Goal: Information Seeking & Learning: Learn about a topic

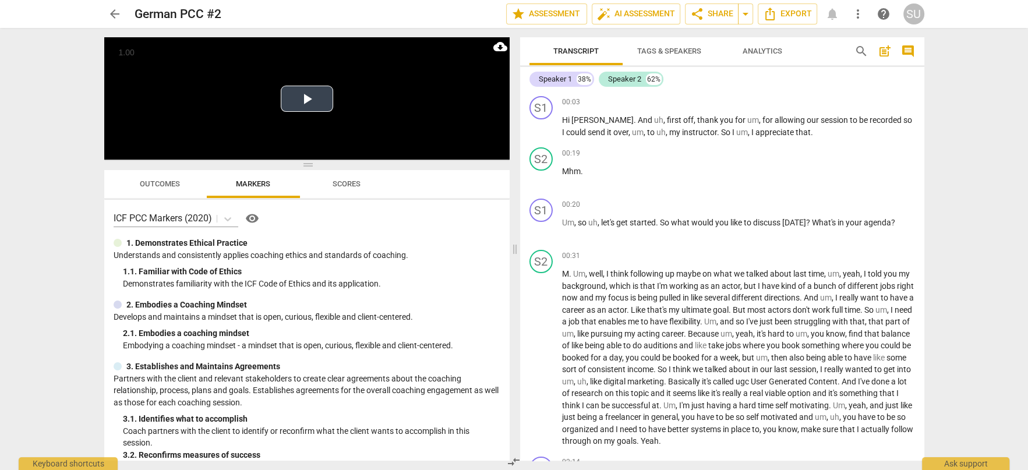
click at [319, 101] on button "Play Video" at bounding box center [307, 99] width 52 height 26
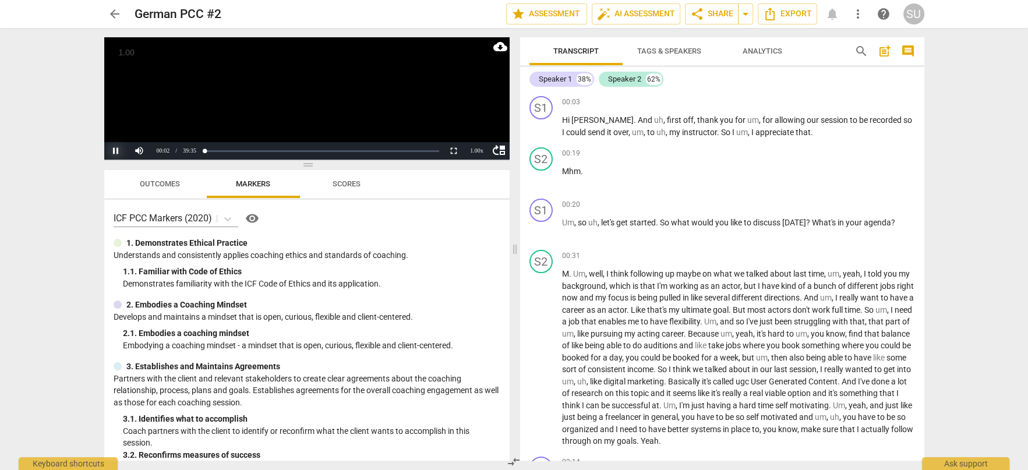
click at [116, 150] on button "Pause" at bounding box center [115, 150] width 23 height 17
click at [479, 151] on div "1.00 x" at bounding box center [476, 150] width 23 height 17
click at [473, 123] on li "1.5x" at bounding box center [476, 123] width 23 height 13
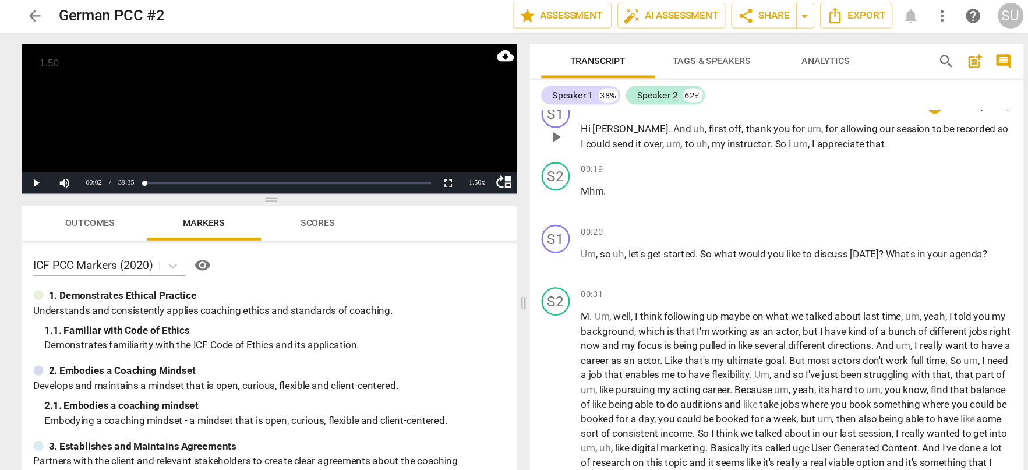
click at [542, 114] on span "play_arrow" at bounding box center [542, 114] width 14 height 14
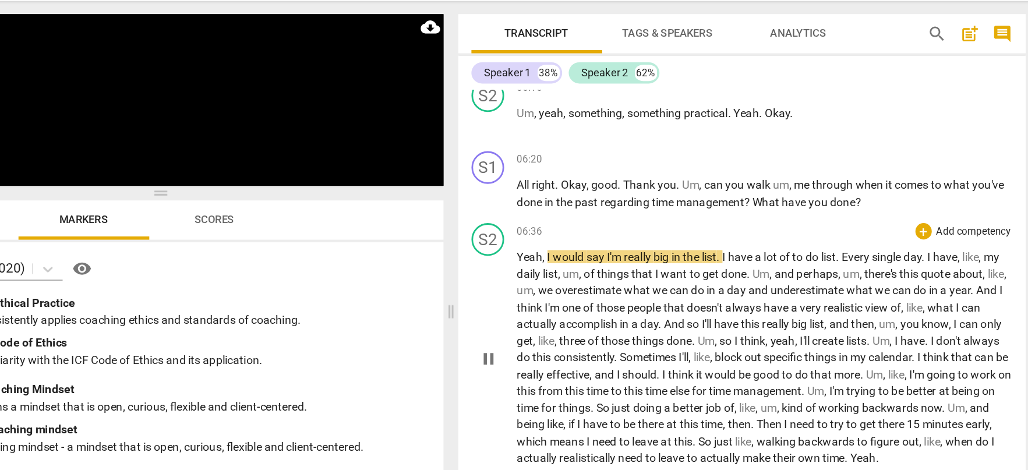
scroll to position [1554, 0]
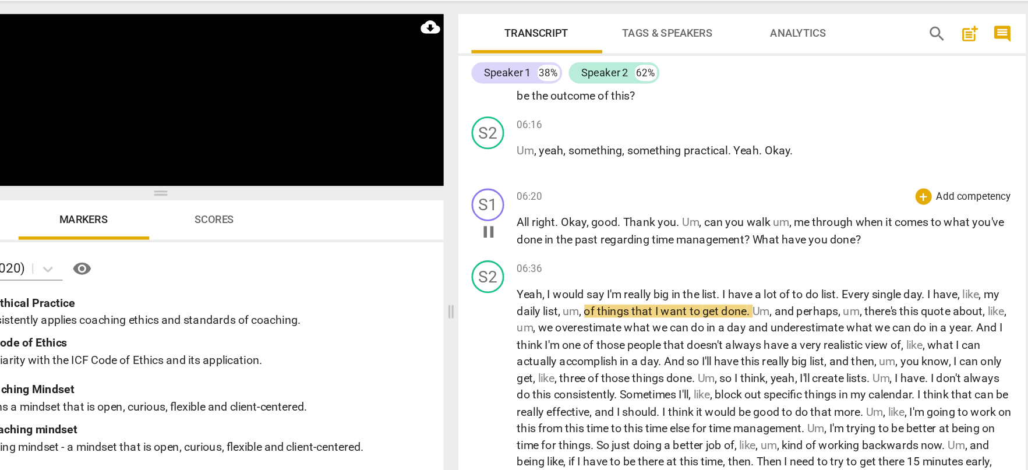
click at [542, 199] on span "pause" at bounding box center [542, 192] width 14 height 14
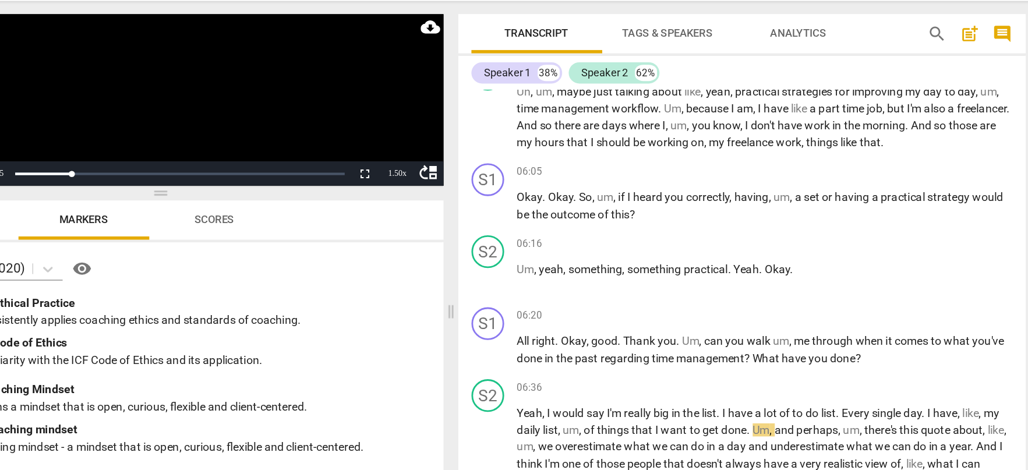
scroll to position [1476, 0]
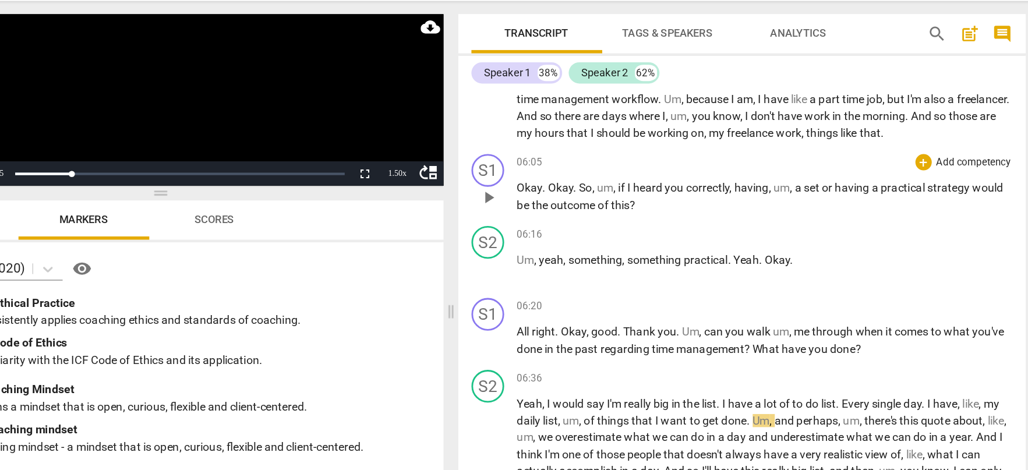
drag, startPoint x: 820, startPoint y: 174, endPoint x: 884, endPoint y: 172, distance: 64.1
click at [884, 173] on p "Okay . Okay . So , um , if I heard you correctly , having , um , a set or havin…" at bounding box center [738, 167] width 353 height 24
drag, startPoint x: 885, startPoint y: 173, endPoint x: 811, endPoint y: 174, distance: 74.0
click at [811, 174] on p "Okay . Okay . So , um , if I heard you correctly , having , um , a set or havin…" at bounding box center [738, 167] width 353 height 24
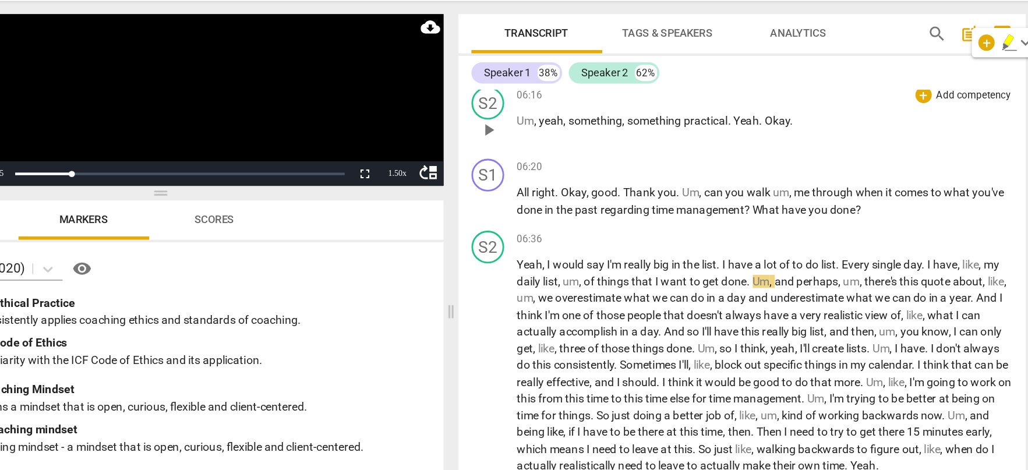
scroll to position [1576, 0]
click at [542, 294] on span "play_arrow" at bounding box center [542, 287] width 14 height 14
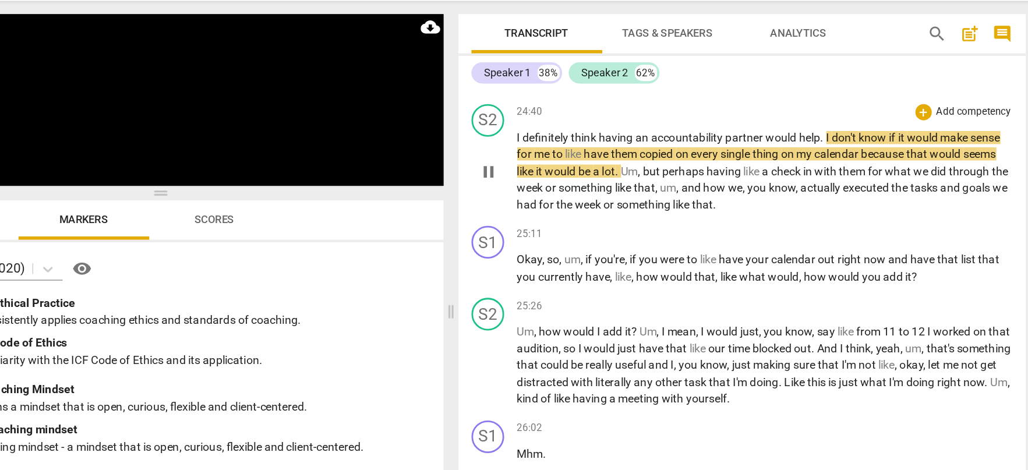
scroll to position [5689, 0]
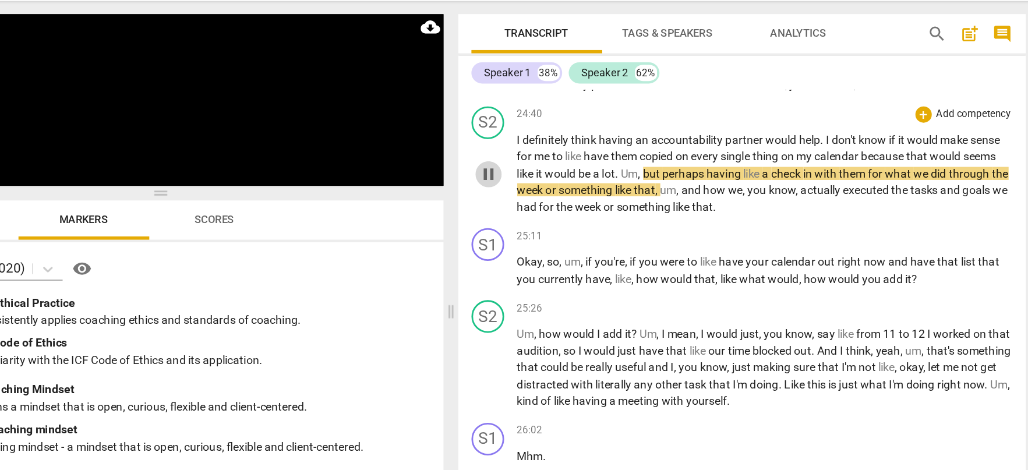
click at [542, 158] on span "pause" at bounding box center [542, 151] width 14 height 14
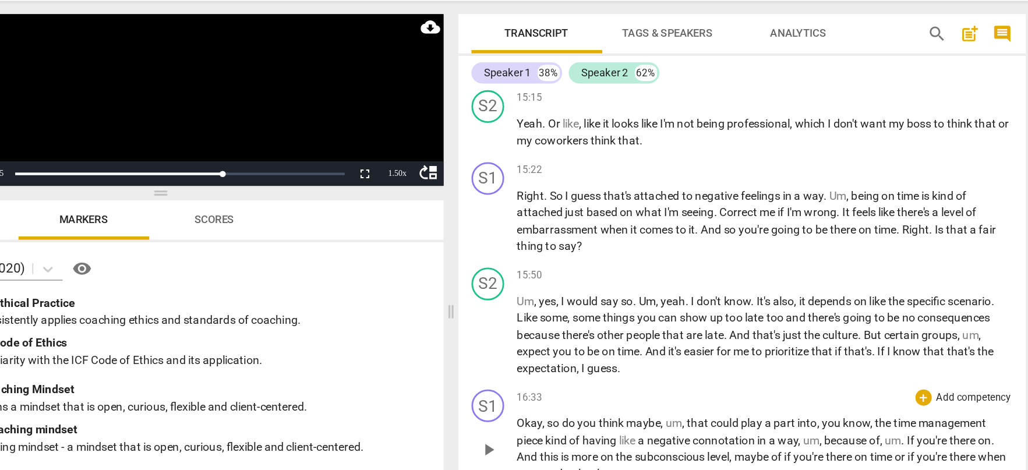
scroll to position [3746, 0]
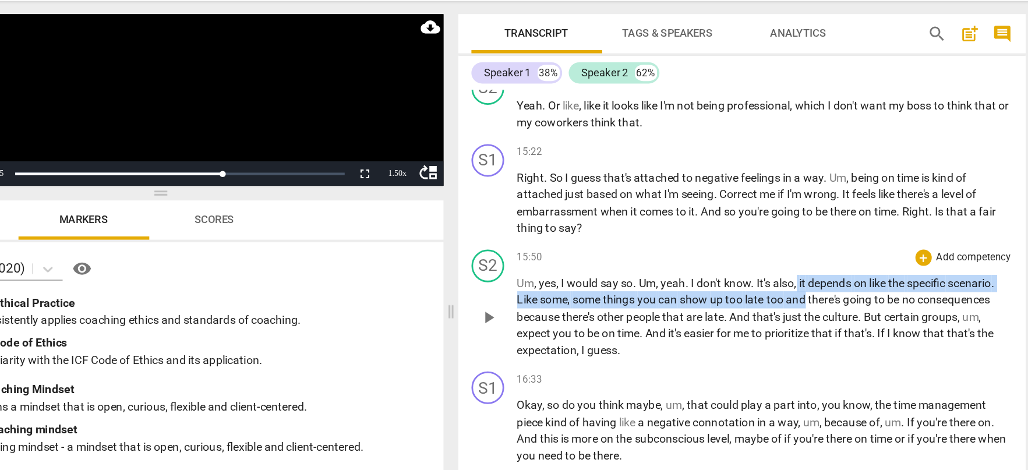
drag, startPoint x: 762, startPoint y: 250, endPoint x: 768, endPoint y: 259, distance: 10.2
click at [768, 261] on p "Um , yes , I would say so . Um , yeah . I don't know . It's also , it depends o…" at bounding box center [738, 253] width 353 height 60
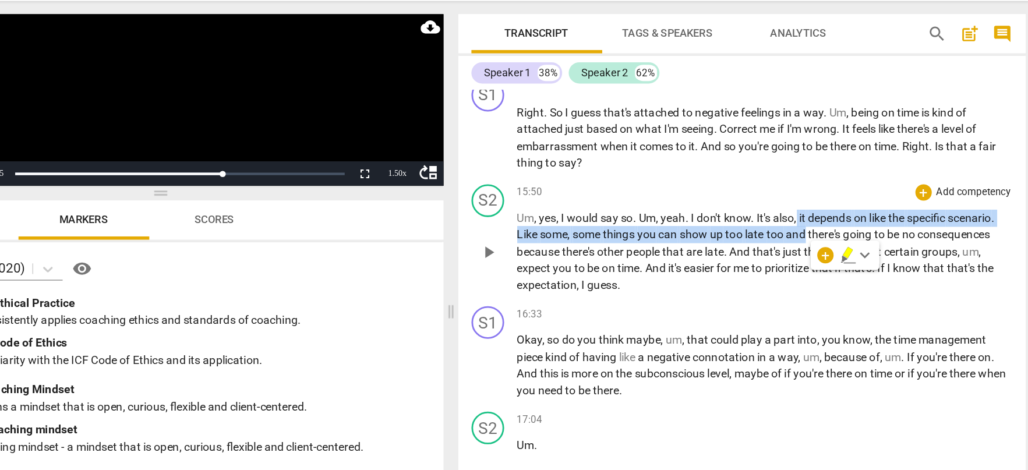
scroll to position [3793, 0]
click at [651, 223] on p "Um , yes , I would say so . Um , yeah . I don't know . It's also , it depends o…" at bounding box center [738, 206] width 353 height 60
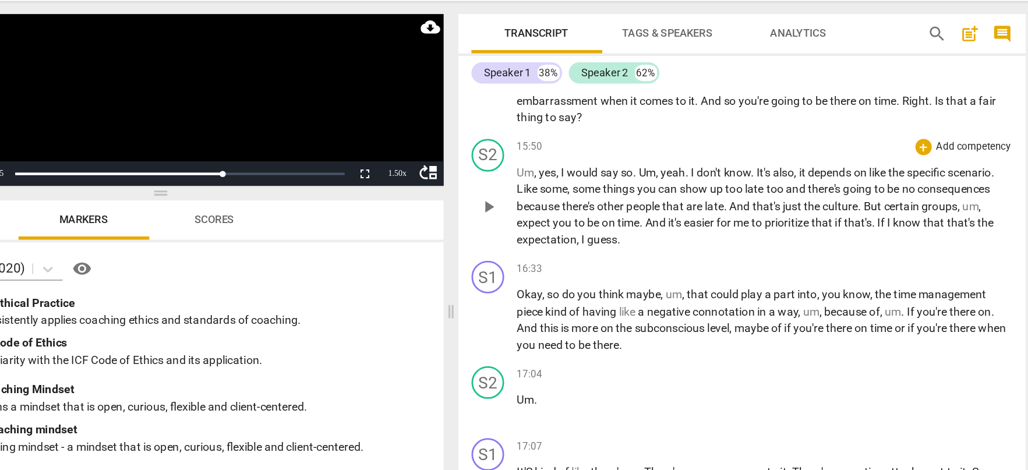
scroll to position [3837, 0]
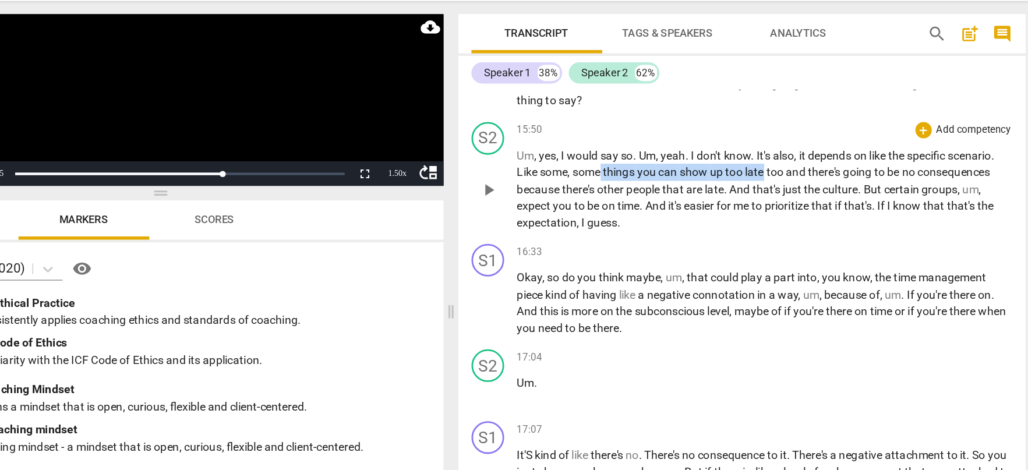
drag, startPoint x: 622, startPoint y: 176, endPoint x: 737, endPoint y: 174, distance: 115.3
click at [737, 174] on p "Um , yes , I would say so . Um , yeah . I don't know . It's also , it depends o…" at bounding box center [738, 162] width 353 height 60
click at [732, 154] on span "late" at bounding box center [732, 149] width 15 height 9
drag, startPoint x: 560, startPoint y: 174, endPoint x: 866, endPoint y: 175, distance: 305.8
click at [866, 175] on div "S2 play_arrow pause 15:50 + Add competency keyboard_arrow_right Um , yes , I wo…" at bounding box center [722, 152] width 404 height 87
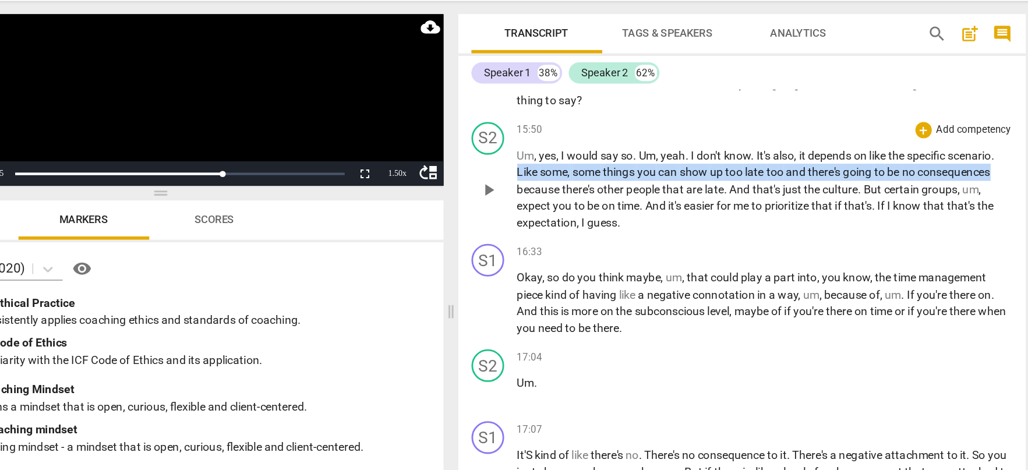
drag, startPoint x: 904, startPoint y: 175, endPoint x: 546, endPoint y: 175, distance: 358.2
click at [546, 175] on div "S2 play_arrow pause 15:50 + Add competency keyboard_arrow_right Um , yes , I wo…" at bounding box center [722, 152] width 404 height 87
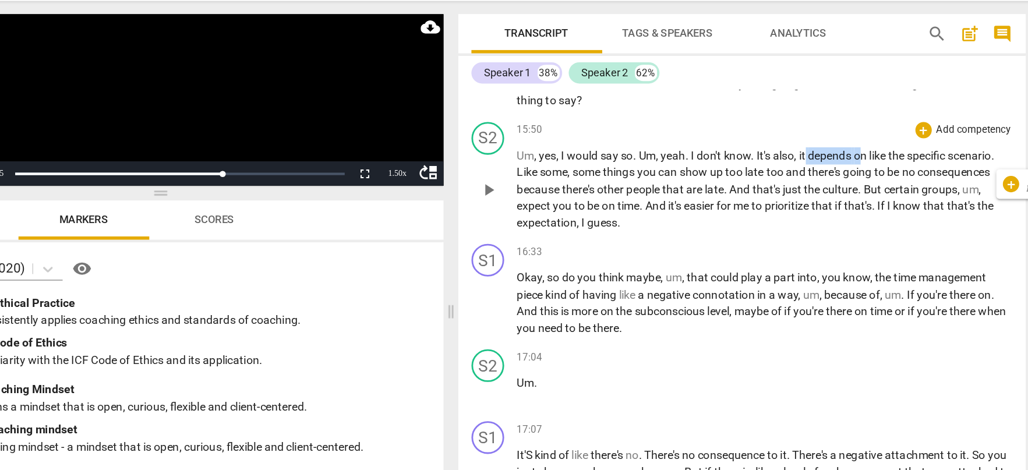
drag, startPoint x: 769, startPoint y: 159, endPoint x: 807, endPoint y: 160, distance: 37.3
click at [807, 160] on p "Um , yes , I would say so . Um , yeah . I don't know . It's also , it depends o…" at bounding box center [738, 162] width 353 height 60
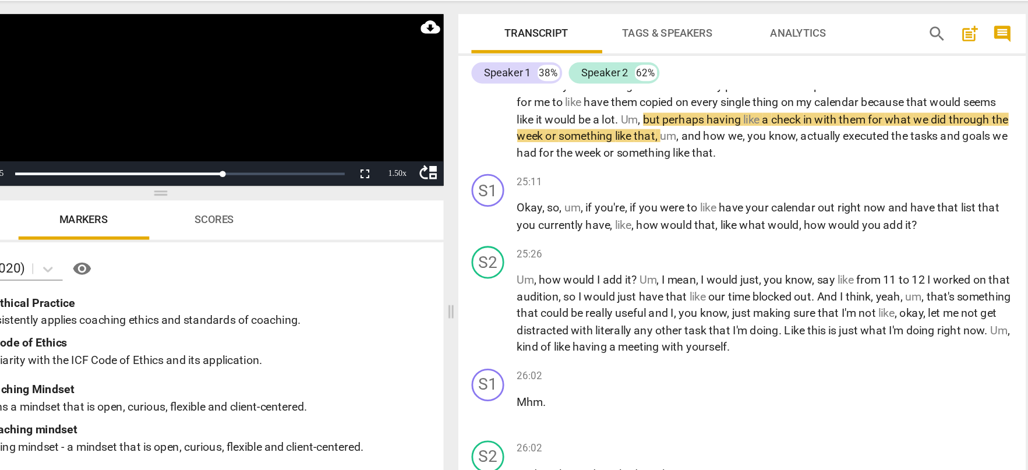
scroll to position [5728, 0]
click at [541, 119] on span "play_arrow" at bounding box center [542, 112] width 14 height 14
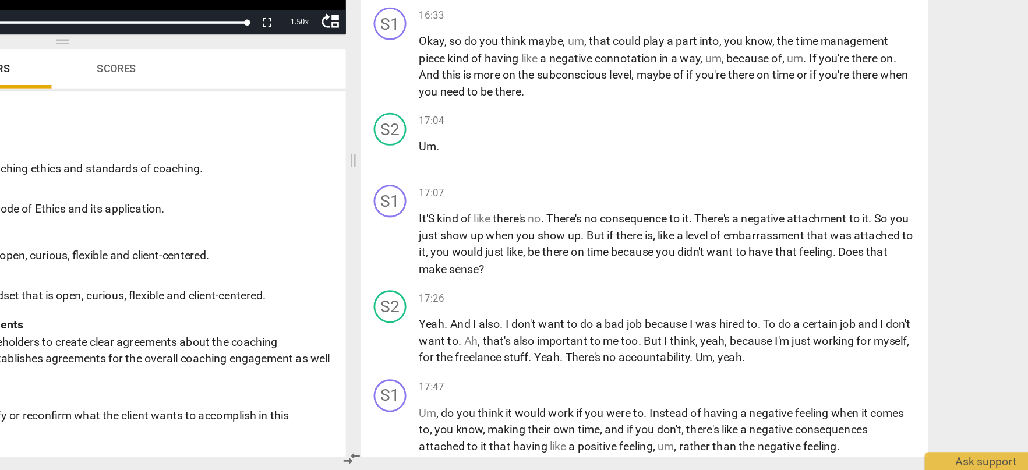
scroll to position [3809, 0]
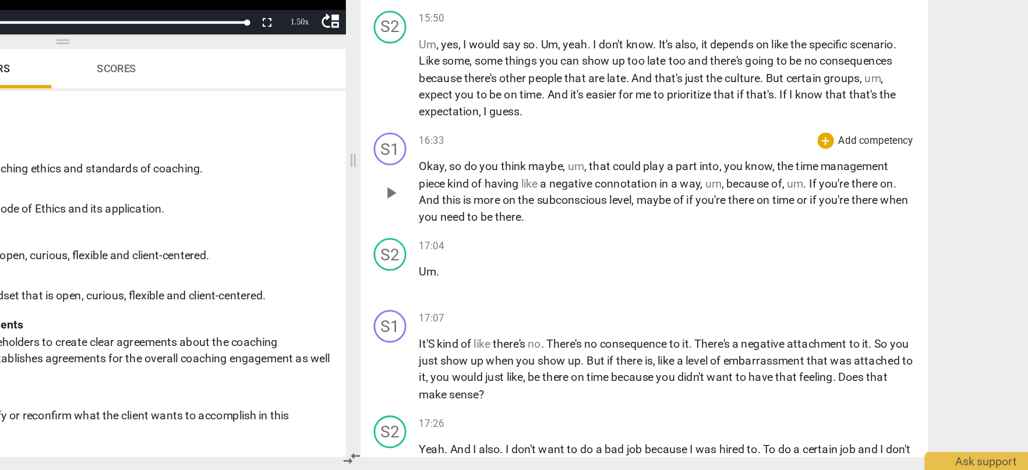
click at [832, 295] on p "Okay , so do you think maybe , um , that could play a part into , you know , th…" at bounding box center [738, 272] width 353 height 48
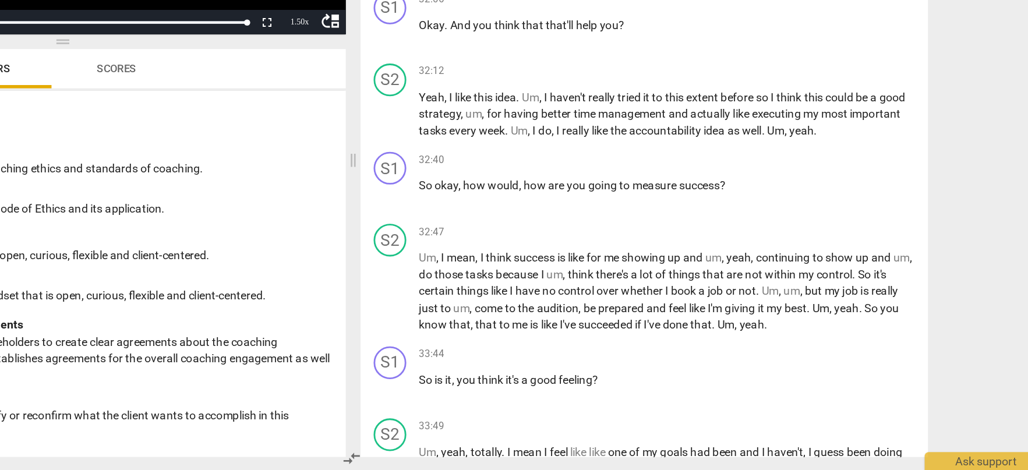
scroll to position [7586, 0]
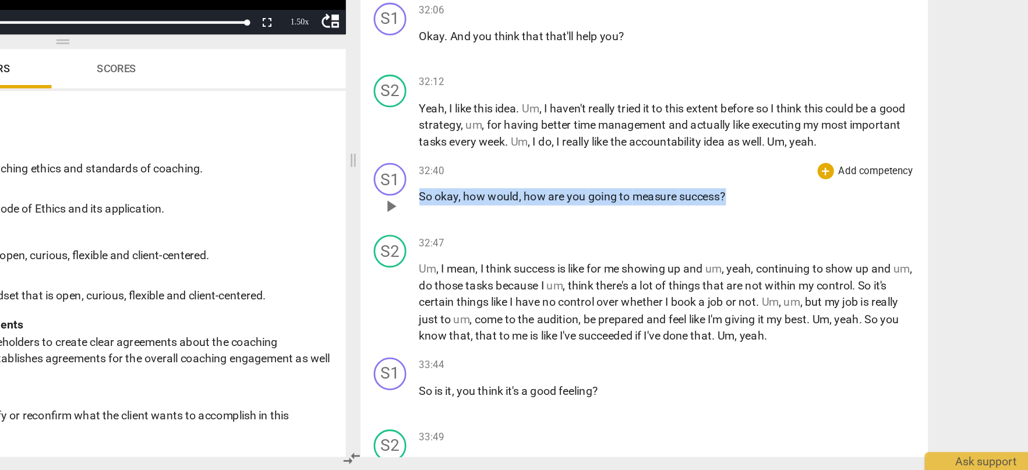
drag, startPoint x: 797, startPoint y: 308, endPoint x: 559, endPoint y: 309, distance: 238.2
click at [559, 298] on div "S1 play_arrow pause 32:40 + Add competency keyboard_arrow_right So okay , how w…" at bounding box center [722, 271] width 404 height 51
click at [721, 263] on div "32:40 + Add competency keyboard_arrow_right" at bounding box center [738, 257] width 353 height 12
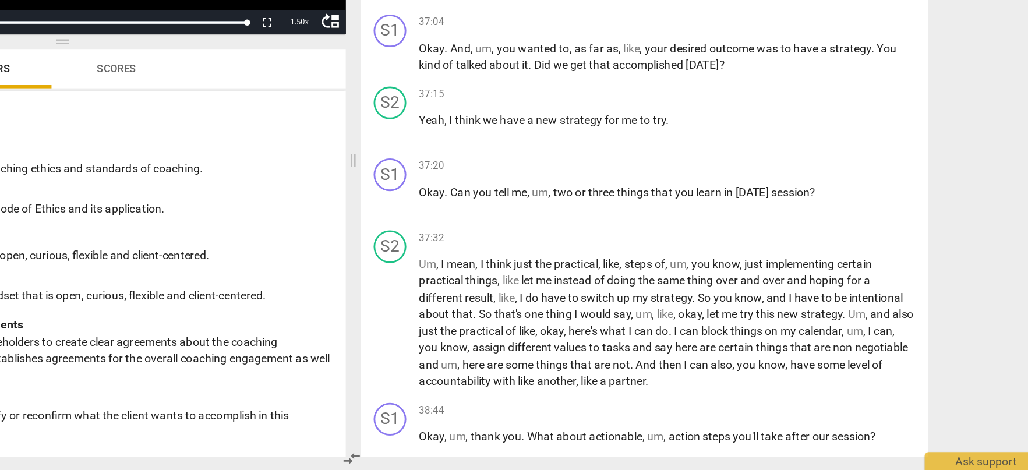
scroll to position [8662, 0]
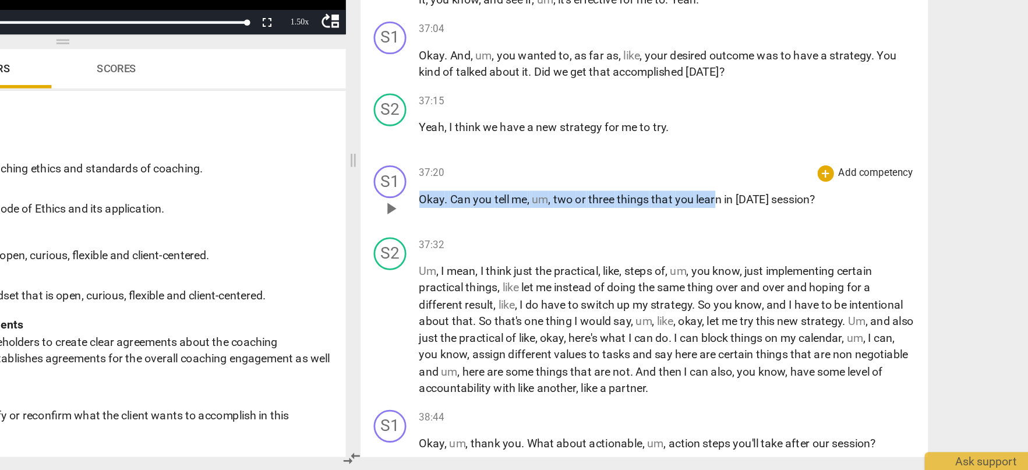
drag, startPoint x: 561, startPoint y: 312, endPoint x: 773, endPoint y: 312, distance: 211.4
click at [773, 283] on p "Okay . Can you tell me , um , two or three things that you learn in [DATE] sess…" at bounding box center [738, 277] width 353 height 12
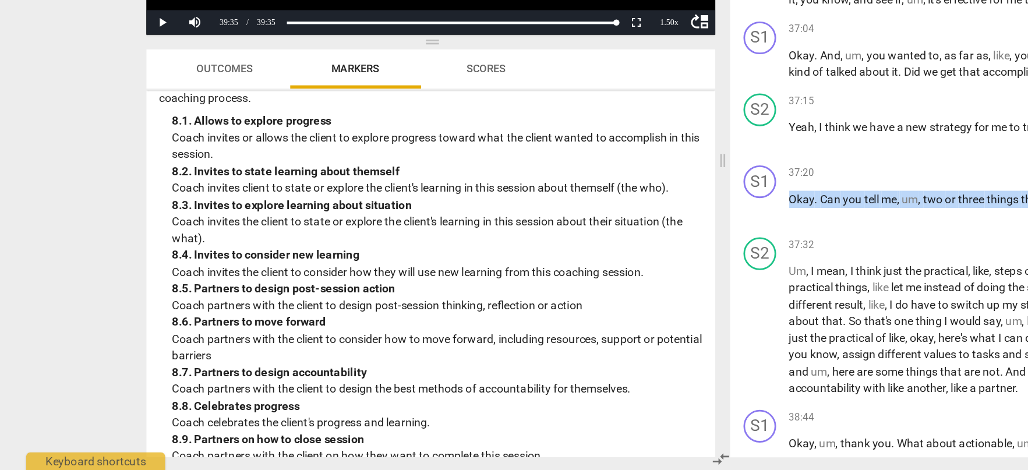
scroll to position [1290, 0]
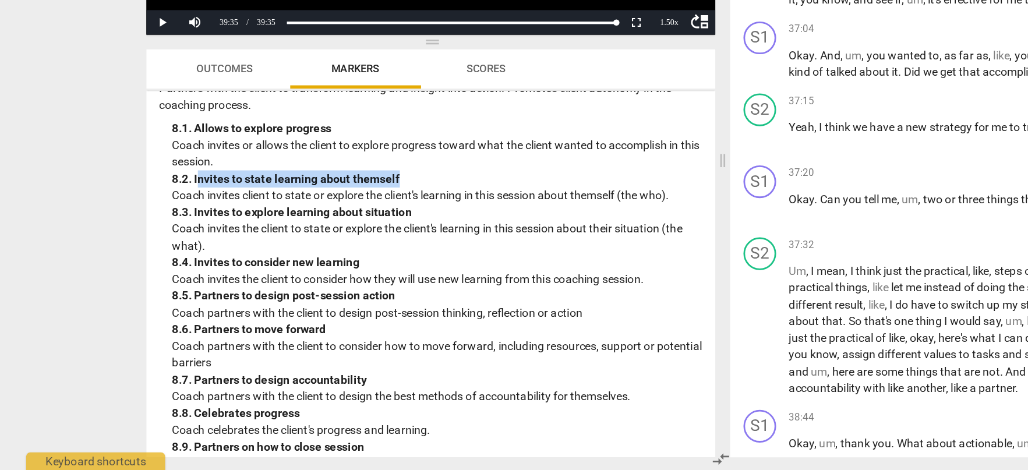
drag, startPoint x: 140, startPoint y: 274, endPoint x: 293, endPoint y: 270, distance: 152.7
click at [293, 269] on div "8. 2. Invites to state learning about themself" at bounding box center [311, 262] width 377 height 12
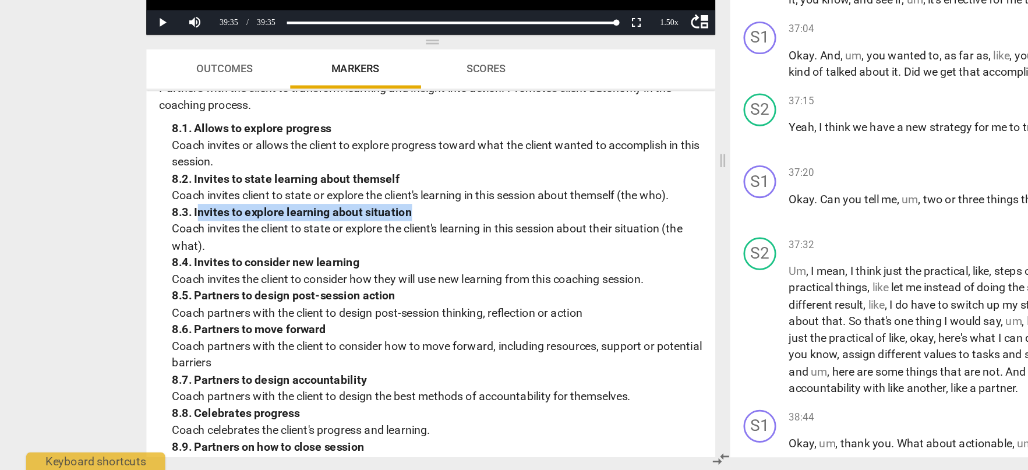
drag, startPoint x: 140, startPoint y: 299, endPoint x: 301, endPoint y: 296, distance: 160.8
click at [301, 292] on div "8. 3. Invites to explore learning about situation" at bounding box center [311, 286] width 377 height 12
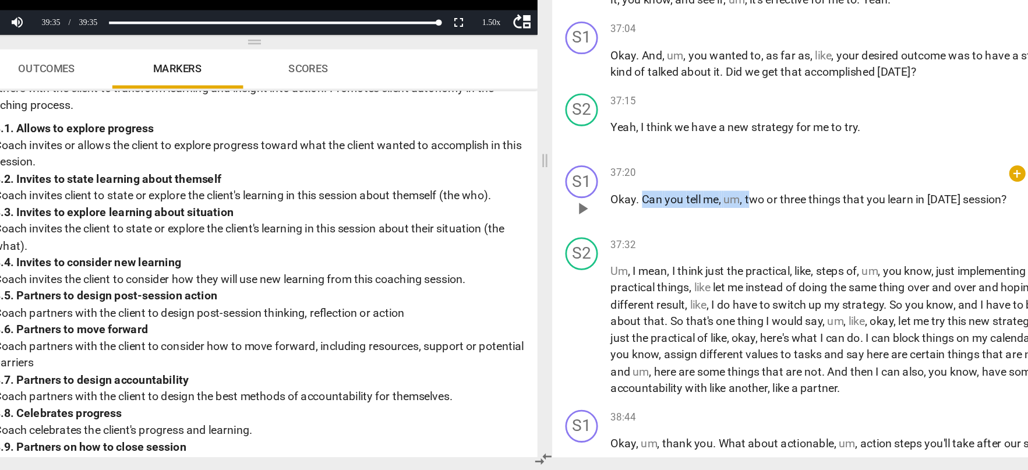
drag, startPoint x: 585, startPoint y: 312, endPoint x: 663, endPoint y: 312, distance: 78.0
click at [663, 283] on p "Okay . Can you tell me , um , two or three things that you learn in [DATE] sess…" at bounding box center [738, 277] width 353 height 12
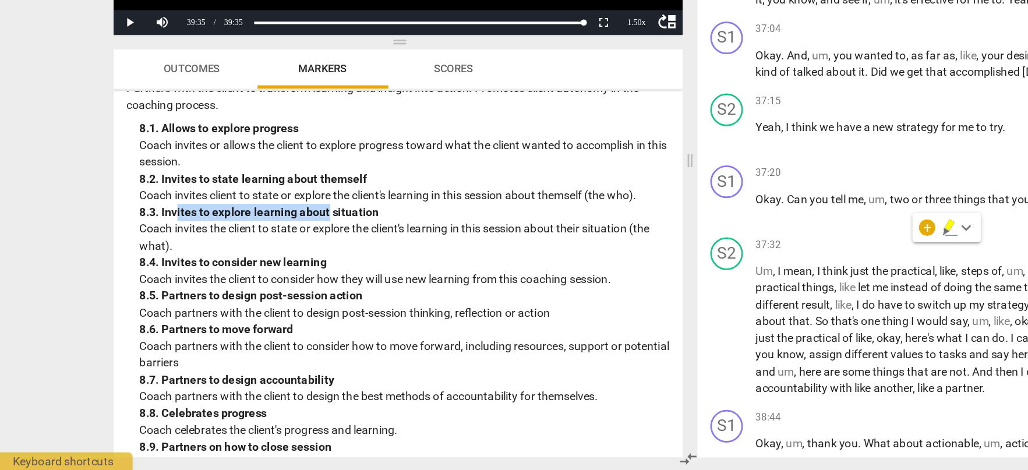
drag, startPoint x: 150, startPoint y: 296, endPoint x: 255, endPoint y: 294, distance: 104.9
click at [256, 292] on div "8. 3. Invites to explore learning about situation" at bounding box center [311, 286] width 377 height 12
drag, startPoint x: 446, startPoint y: 284, endPoint x: 491, endPoint y: 284, distance: 45.4
click at [491, 280] on p "Coach invites client to state or explore the client's learning in this session …" at bounding box center [311, 274] width 377 height 12
drag, startPoint x: 154, startPoint y: 321, endPoint x: 114, endPoint y: 318, distance: 40.3
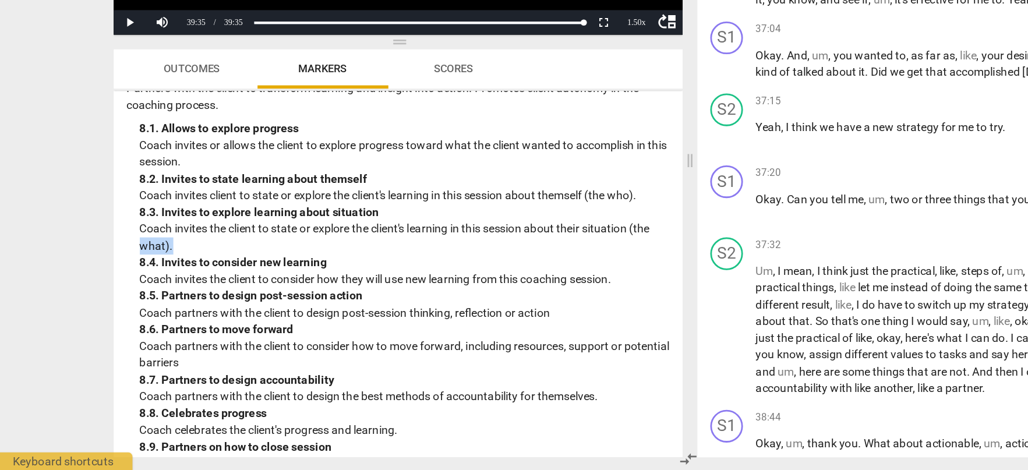
click at [114, 319] on div "8. Facilitates Client Growth Partners with the client to transform learning and…" at bounding box center [307, 325] width 387 height 291
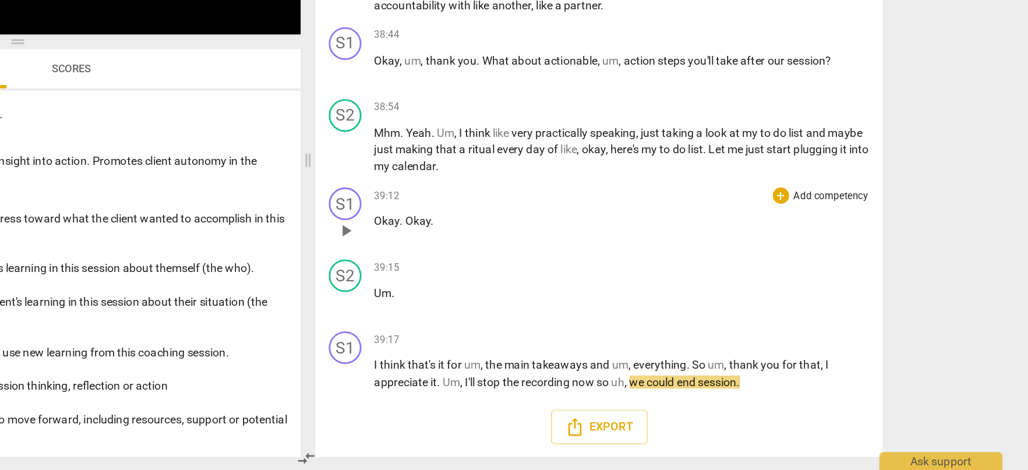
scroll to position [0, 0]
